Goal: Information Seeking & Learning: Check status

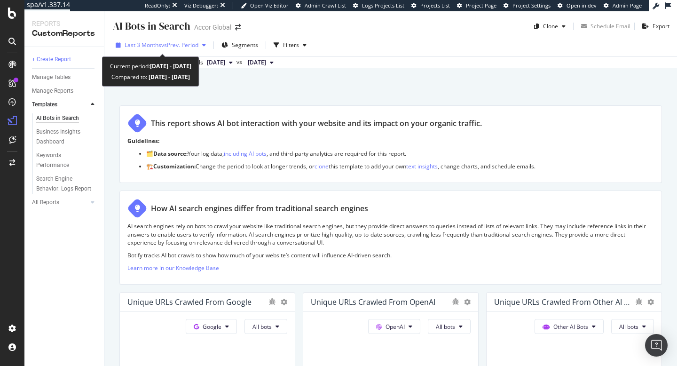
click at [203, 45] on div "button" at bounding box center [204, 45] width 11 height 6
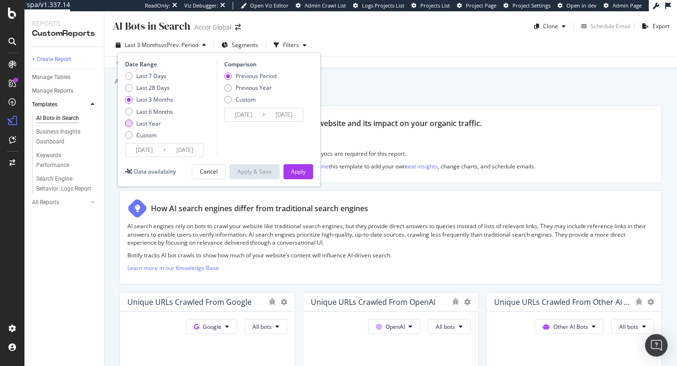
click at [127, 125] on div "Last Year" at bounding box center [129, 124] width 8 height 8
type input "[DATE]"
click at [228, 88] on div "Previous Year" at bounding box center [228, 88] width 8 height 8
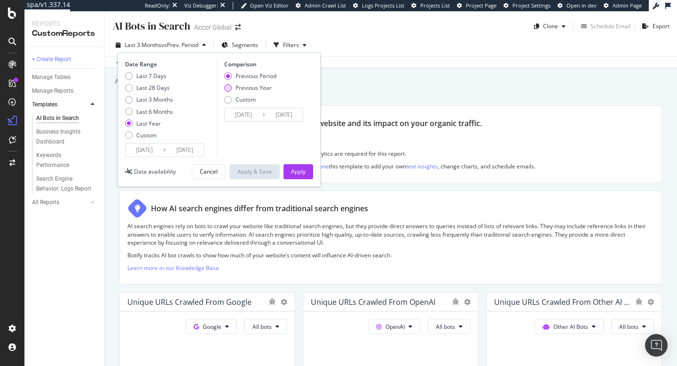
type input "[DATE]"
click at [303, 175] on div "Apply" at bounding box center [298, 171] width 15 height 8
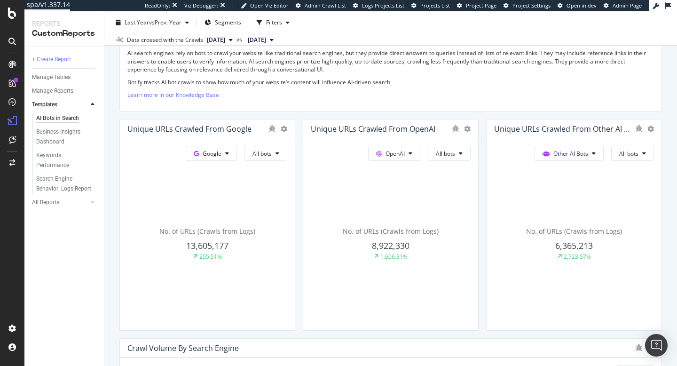
scroll to position [201, 0]
